Goal: Navigation & Orientation: Find specific page/section

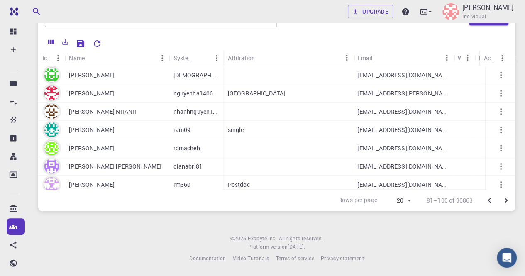
scroll to position [248, 0]
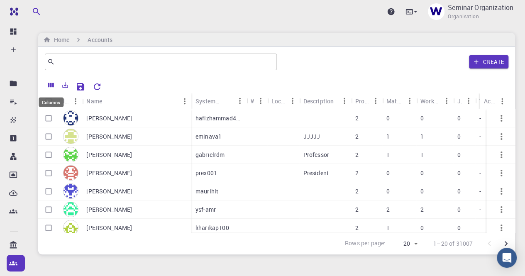
click at [52, 86] on icon "Columns" at bounding box center [50, 84] width 7 height 7
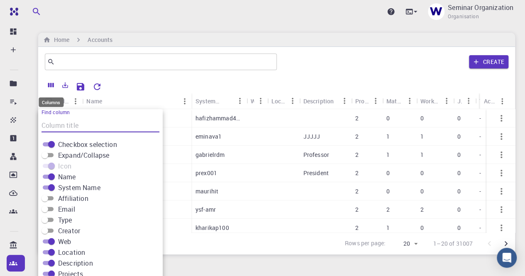
scroll to position [19, 0]
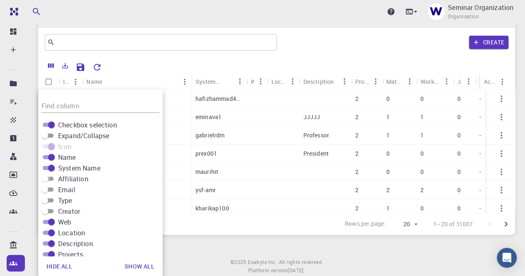
click at [51, 179] on input "Affiliation" at bounding box center [45, 179] width 30 height 10
checkbox input "true"
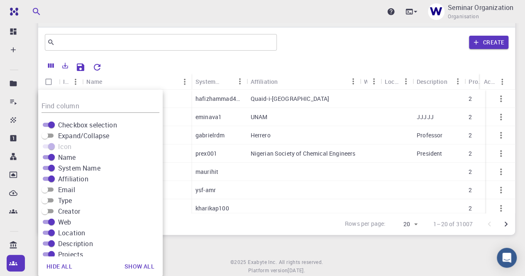
click at [50, 189] on input "Email" at bounding box center [45, 190] width 30 height 10
checkbox input "true"
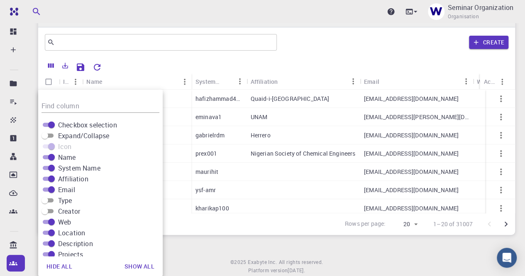
click at [204, 231] on div "Rows per page: 20 20 1–20 of 31007" at bounding box center [276, 224] width 477 height 22
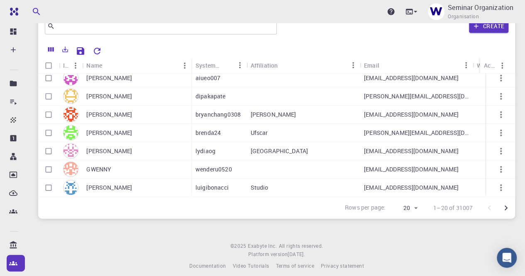
scroll to position [44, 0]
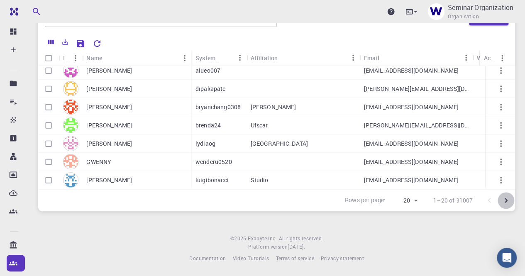
click at [506, 200] on icon "Go to next page" at bounding box center [506, 200] width 10 height 10
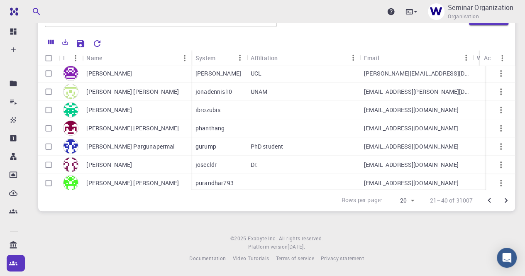
scroll to position [248, 0]
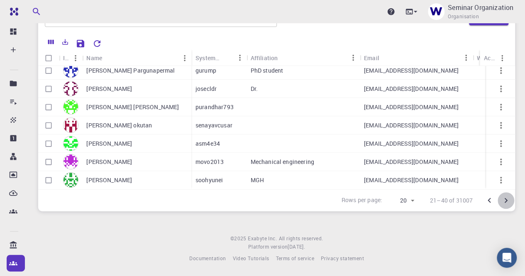
click at [505, 198] on icon "Go to next page" at bounding box center [505, 200] width 3 height 5
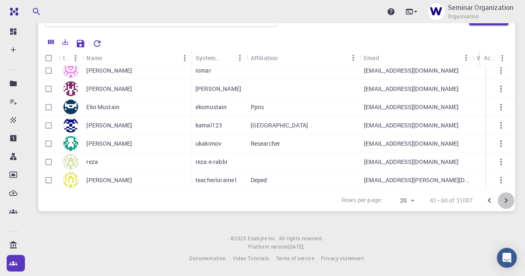
click at [506, 201] on icon "Go to next page" at bounding box center [506, 200] width 10 height 10
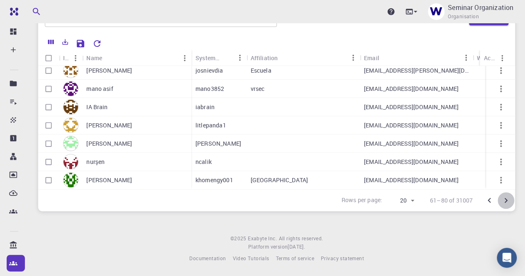
click at [505, 199] on icon "Go to next page" at bounding box center [506, 200] width 10 height 10
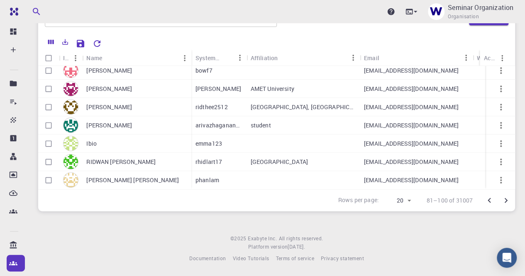
click at [505, 201] on icon "Go to next page" at bounding box center [505, 200] width 3 height 5
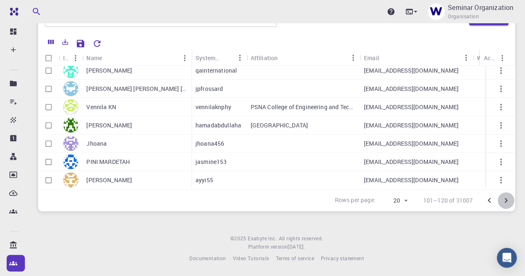
click at [505, 202] on icon "Go to next page" at bounding box center [506, 200] width 10 height 10
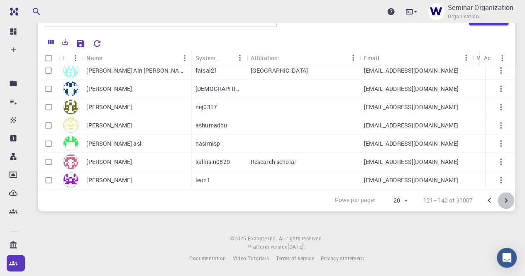
click at [504, 204] on icon "Go to next page" at bounding box center [506, 200] width 10 height 10
